Goal: Navigation & Orientation: Find specific page/section

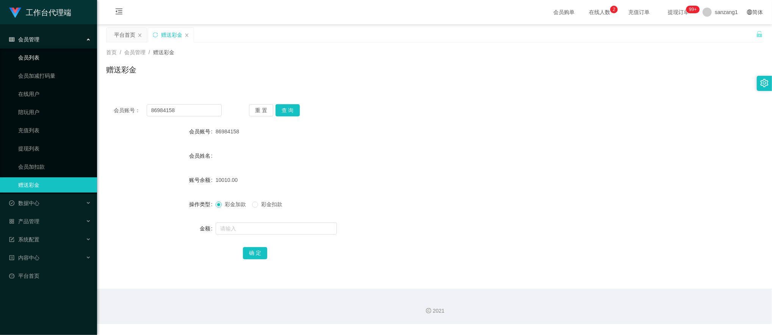
click at [29, 58] on link "会员列表" at bounding box center [54, 57] width 73 height 15
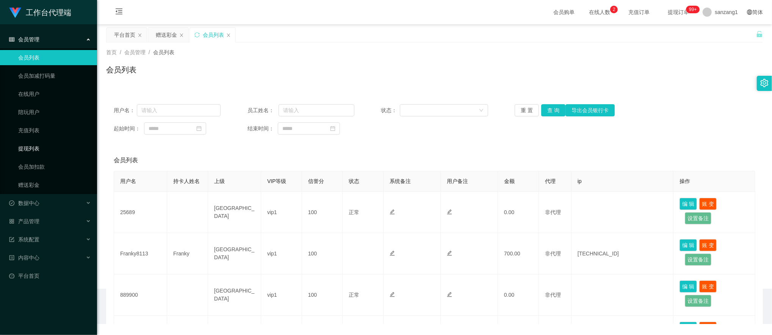
click at [29, 145] on link "提现列表" at bounding box center [54, 148] width 73 height 15
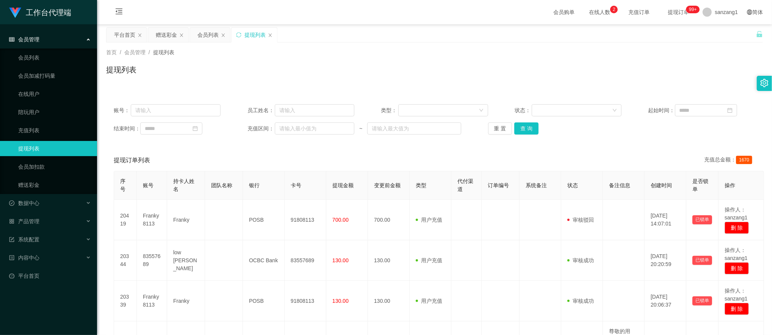
click at [26, 36] on span "会员管理" at bounding box center [24, 39] width 30 height 6
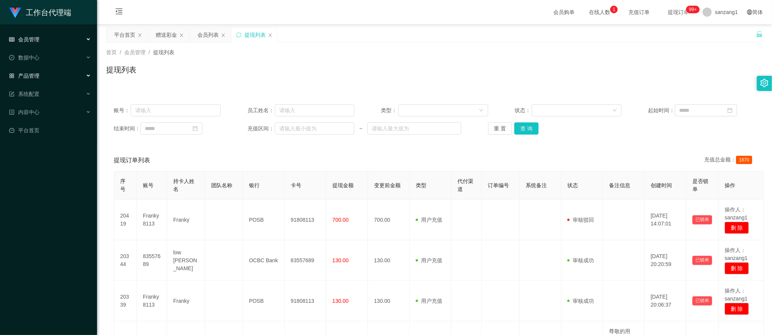
click at [30, 73] on span "产品管理" at bounding box center [24, 76] width 30 height 6
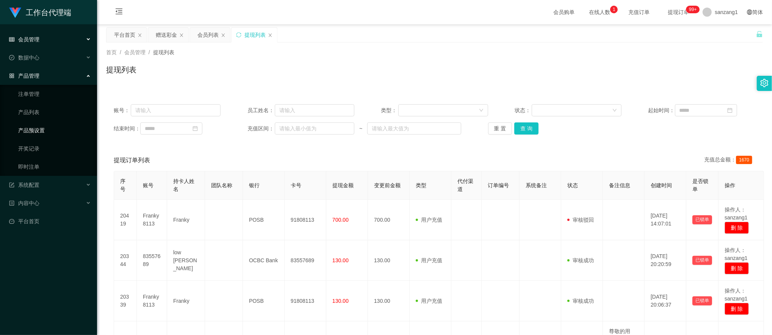
click at [34, 129] on link "产品预设置" at bounding box center [54, 130] width 73 height 15
